Goal: Transaction & Acquisition: Purchase product/service

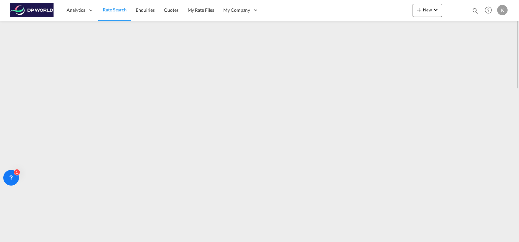
click at [118, 11] on span "Rate Search" at bounding box center [115, 10] width 24 height 6
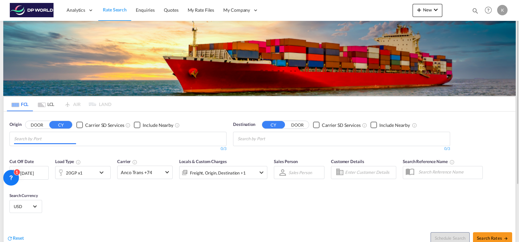
click at [30, 139] on input "Chips input." at bounding box center [45, 139] width 62 height 10
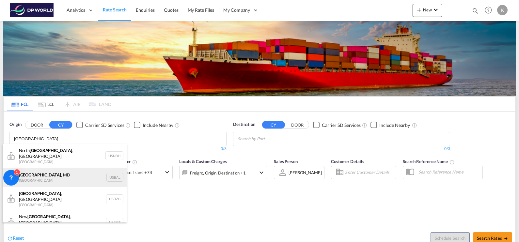
type input "[GEOGRAPHIC_DATA]"
click at [41, 172] on div "[GEOGRAPHIC_DATA] , [GEOGRAPHIC_DATA] [GEOGRAPHIC_DATA] USBAL" at bounding box center [65, 178] width 124 height 20
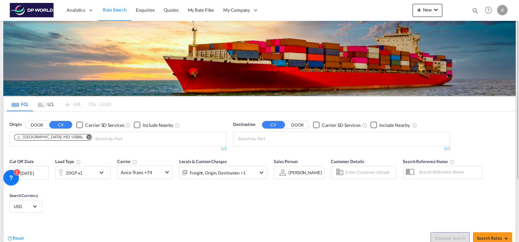
click at [297, 140] on input "Chips input." at bounding box center [269, 139] width 62 height 10
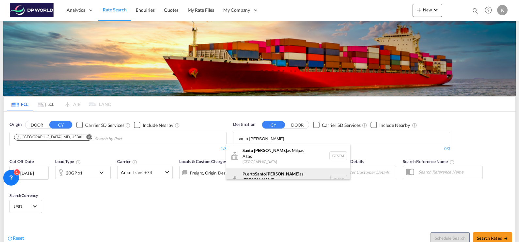
type input "santo [PERSON_NAME]"
click at [278, 172] on div "Puerto Santo [PERSON_NAME] as de [GEOGRAPHIC_DATA] GTSTC" at bounding box center [288, 180] width 124 height 24
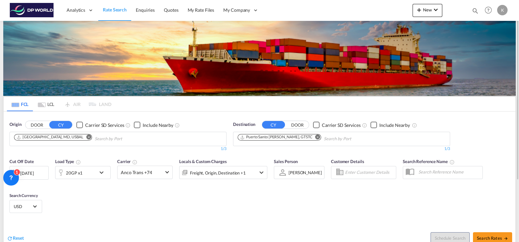
click at [88, 172] on div "20GP x1" at bounding box center [76, 172] width 40 height 13
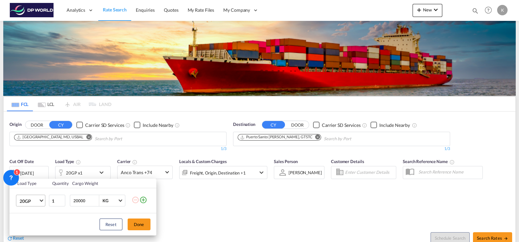
click at [37, 194] on span "20GP" at bounding box center [29, 201] width 19 height 7
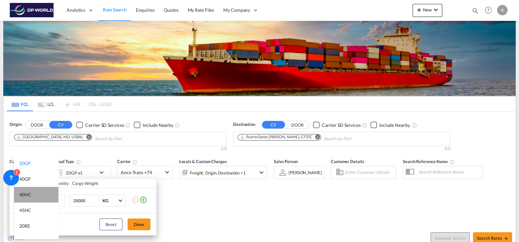
click at [37, 194] on md-option "40HC" at bounding box center [36, 195] width 44 height 16
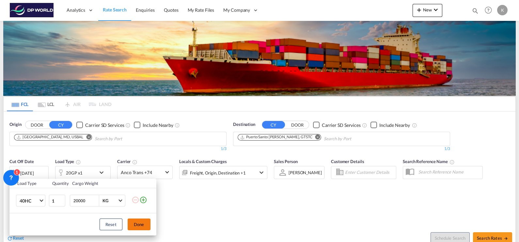
click at [140, 194] on button "Done" at bounding box center [139, 225] width 23 height 12
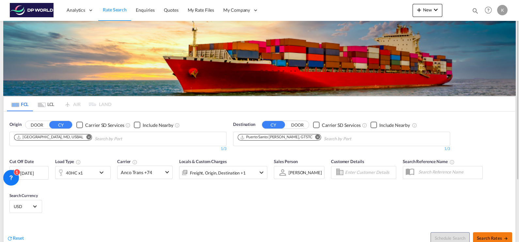
click at [415, 194] on span "Search Rates" at bounding box center [492, 238] width 31 height 5
type input "USBAL to GTSTC / [DATE]"
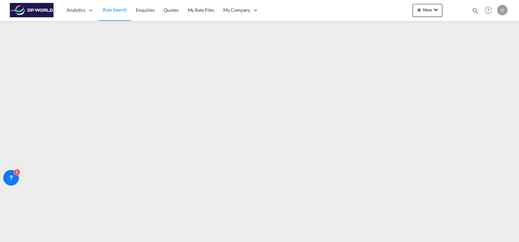
click at [115, 9] on span "Rate Search" at bounding box center [115, 10] width 24 height 6
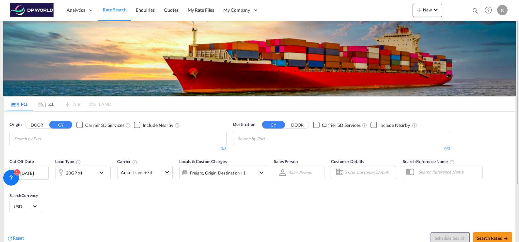
click at [58, 139] on input "Chips input." at bounding box center [45, 139] width 62 height 10
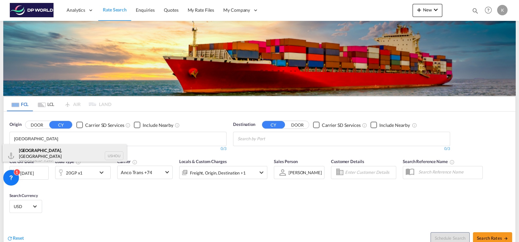
type input "[GEOGRAPHIC_DATA]"
click at [59, 155] on div "[GEOGRAPHIC_DATA] , [GEOGRAPHIC_DATA] [GEOGRAPHIC_DATA] USHOU" at bounding box center [65, 156] width 124 height 24
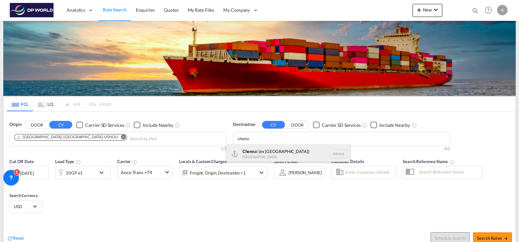
type input "chenn"
click at [281, 154] on div "Chenn ai (ex [GEOGRAPHIC_DATA]) [GEOGRAPHIC_DATA] [GEOGRAPHIC_DATA]" at bounding box center [288, 154] width 124 height 20
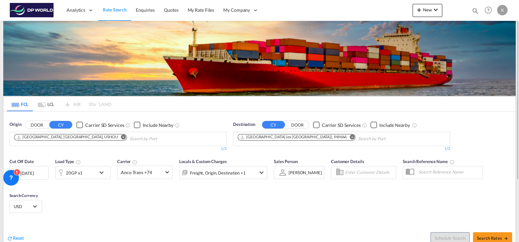
click at [104, 171] on md-icon "icon-chevron-down" at bounding box center [103, 173] width 11 height 8
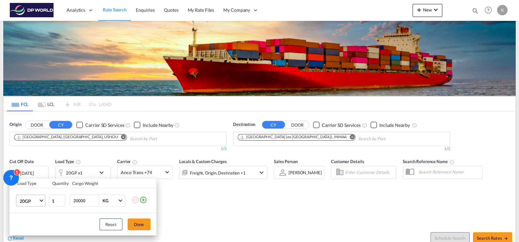
click at [41, 194] on span "Choose: \a20GP" at bounding box center [42, 201] width 4 height 4
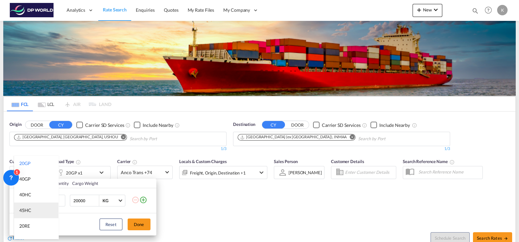
scroll to position [40, 0]
click at [40, 194] on md-option "40HR" at bounding box center [36, 217] width 44 height 16
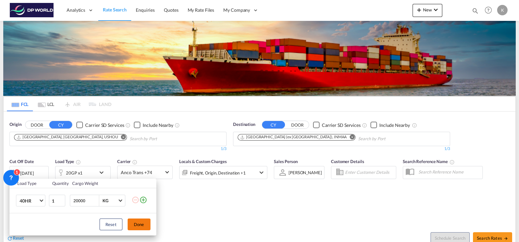
click at [142, 194] on button "Done" at bounding box center [139, 225] width 23 height 12
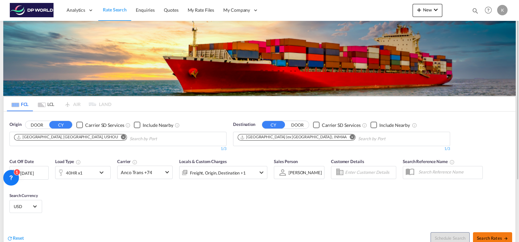
click at [415, 194] on button "Search Rates" at bounding box center [492, 238] width 39 height 12
type input "USHOU to [GEOGRAPHIC_DATA] / [DATE]"
